Goal: Find specific page/section: Locate item on page

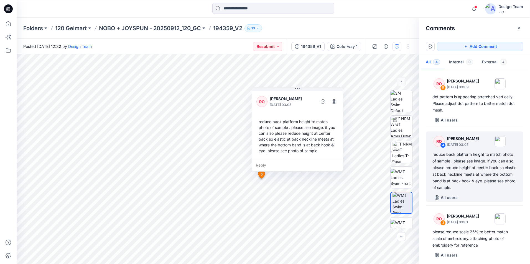
scroll to position [54, 0]
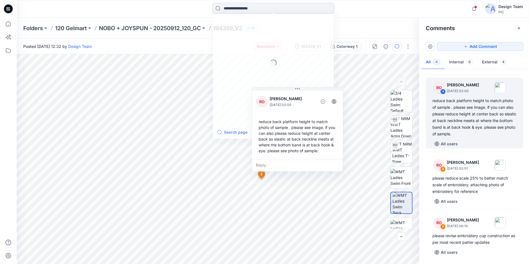
click at [257, 11] on input at bounding box center [273, 8] width 122 height 11
type input "******"
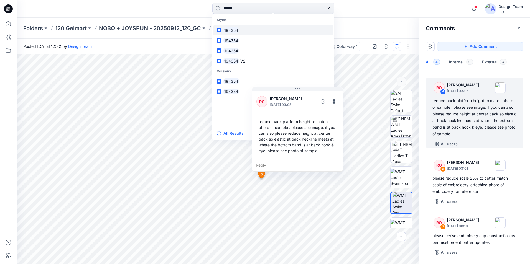
click at [243, 30] on link "194354" at bounding box center [273, 30] width 120 height 10
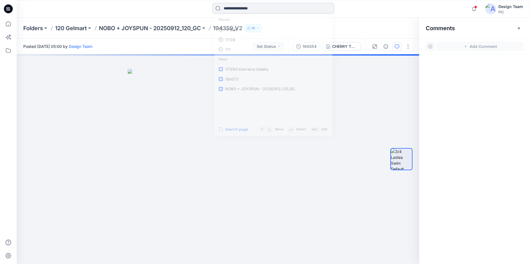
click at [278, 9] on input at bounding box center [273, 8] width 122 height 11
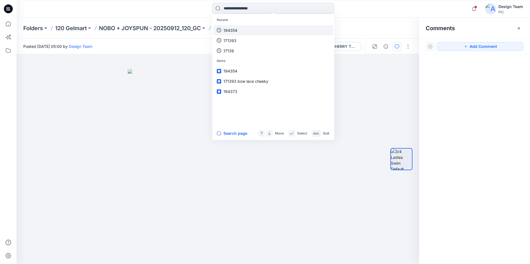
click at [247, 30] on link "194354" at bounding box center [273, 30] width 120 height 10
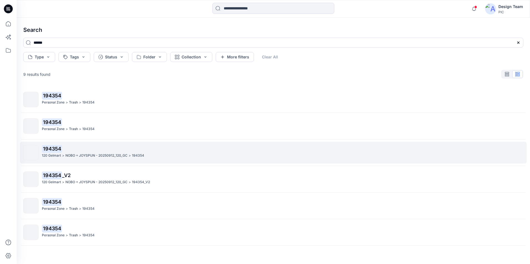
click at [162, 151] on p "194354" at bounding box center [282, 149] width 481 height 8
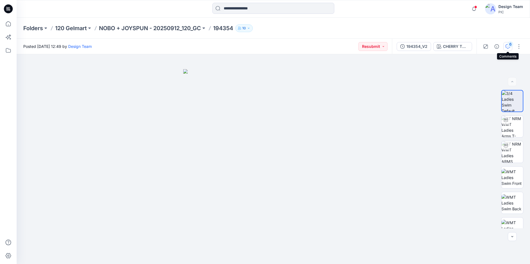
click at [507, 48] on icon "button" at bounding box center [508, 46] width 4 height 4
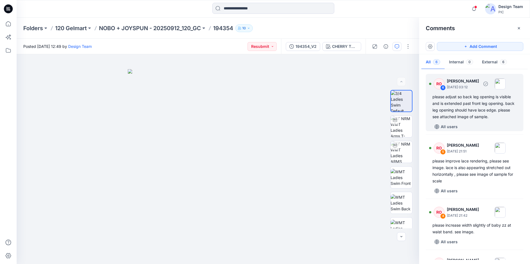
click at [493, 116] on div "please adjust so back leg opening is visible and is extended past front leg ope…" at bounding box center [474, 107] width 84 height 27
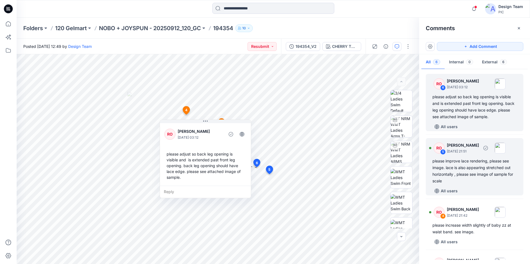
click at [483, 187] on div "All users" at bounding box center [477, 191] width 91 height 9
